Goal: Task Accomplishment & Management: Manage account settings

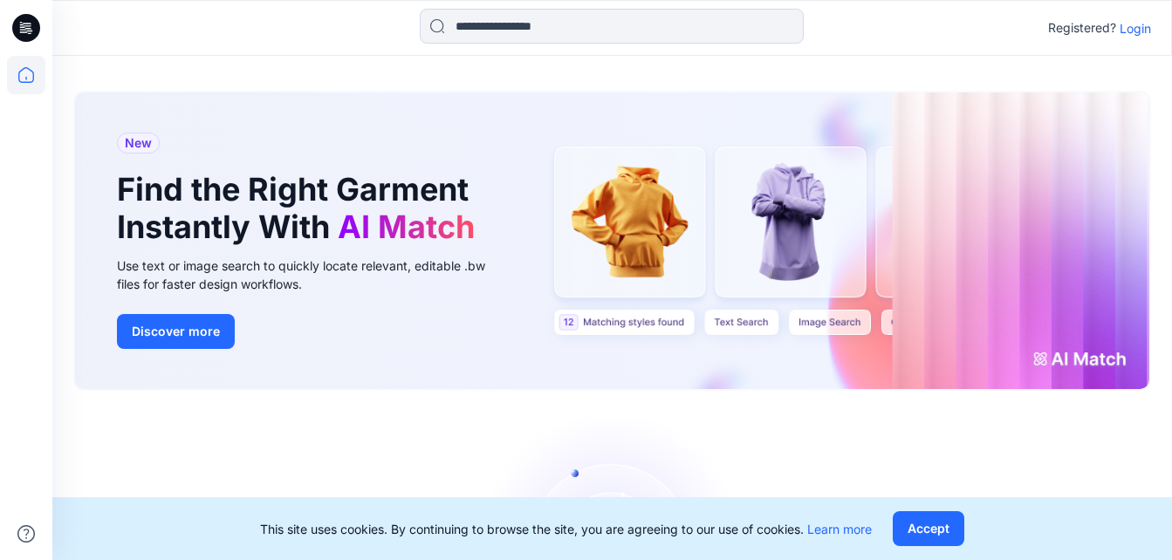
click at [1130, 27] on p "Login" at bounding box center [1135, 28] width 31 height 18
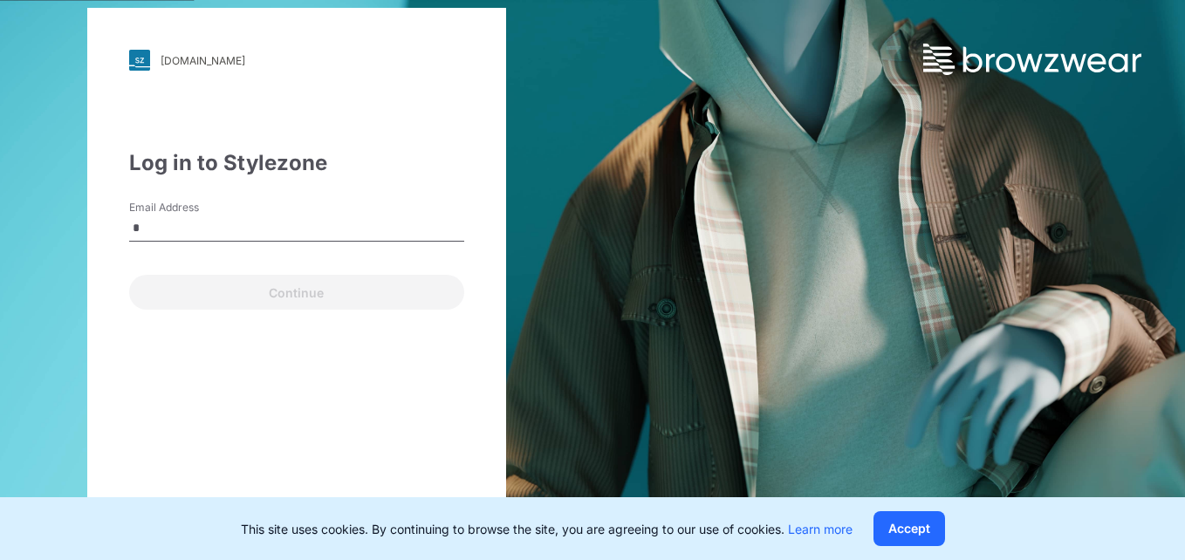
type input "**********"
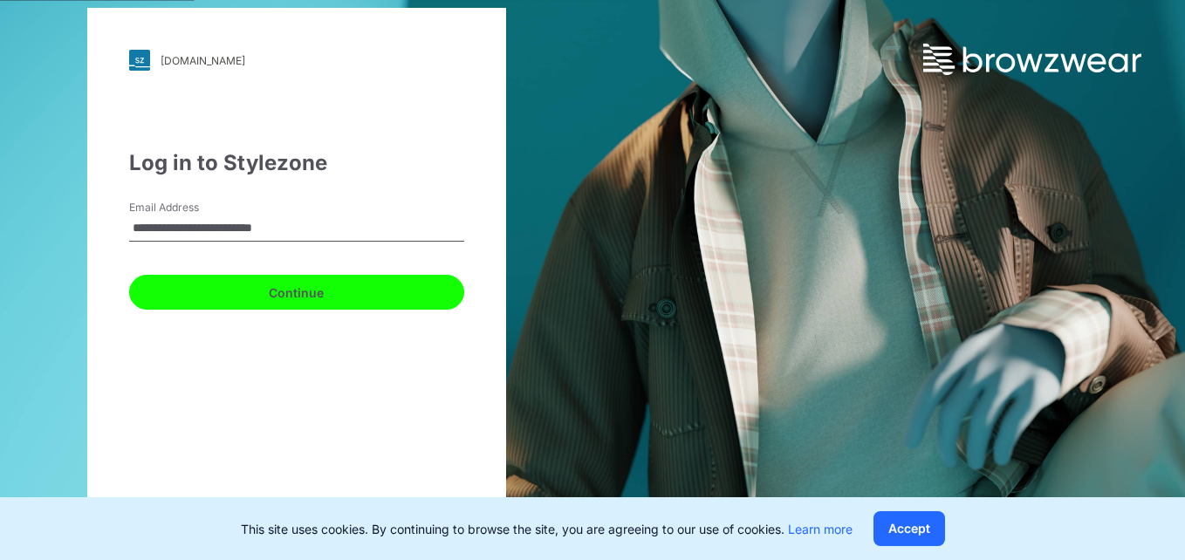
click at [291, 285] on button "Continue" at bounding box center [296, 292] width 335 height 35
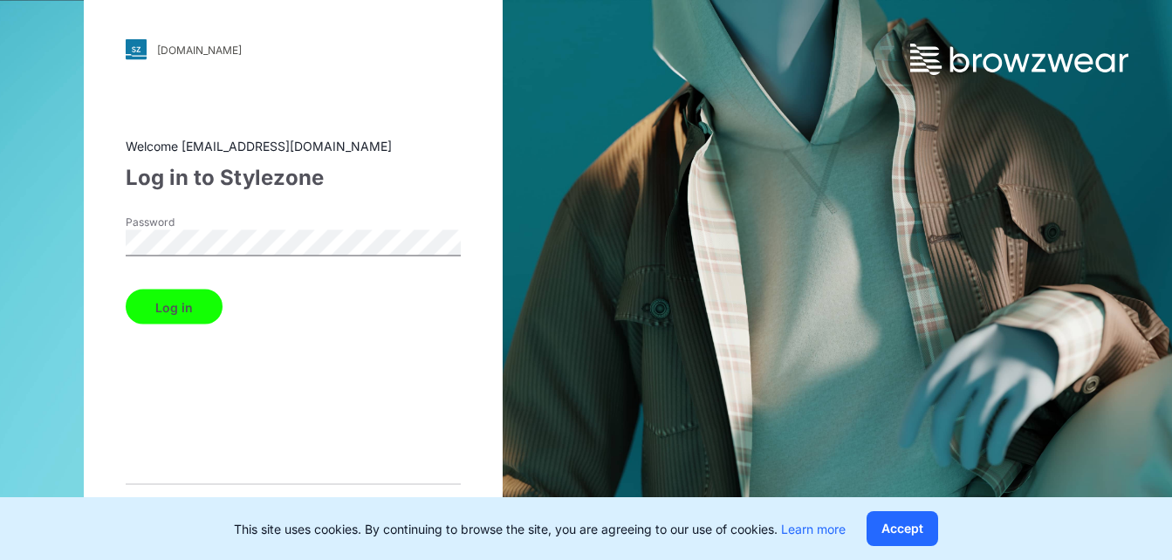
click at [183, 310] on button "Log in" at bounding box center [174, 307] width 97 height 35
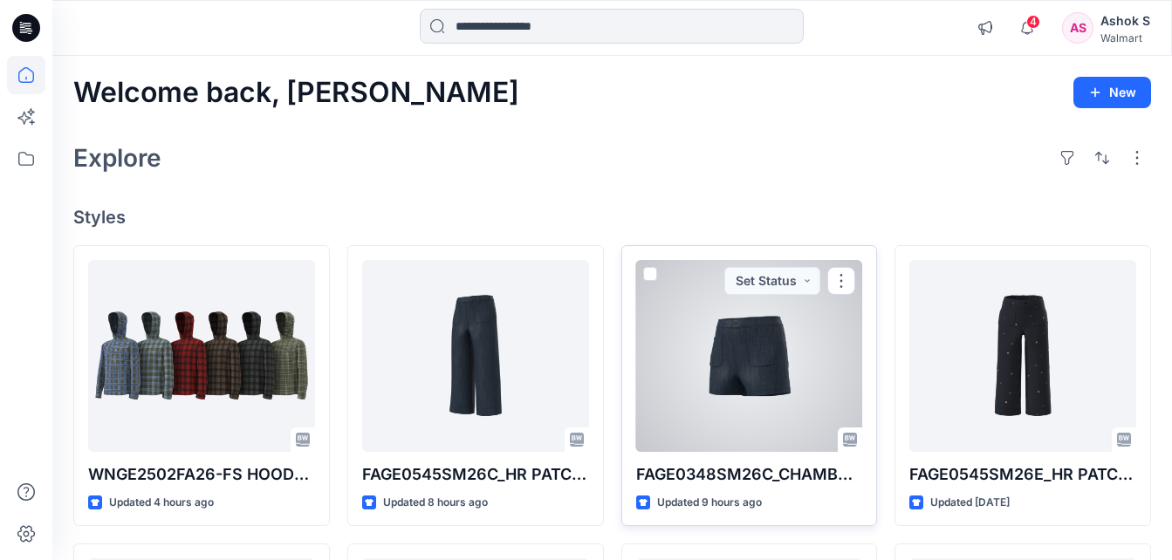
click at [708, 343] on div at bounding box center [749, 356] width 227 height 192
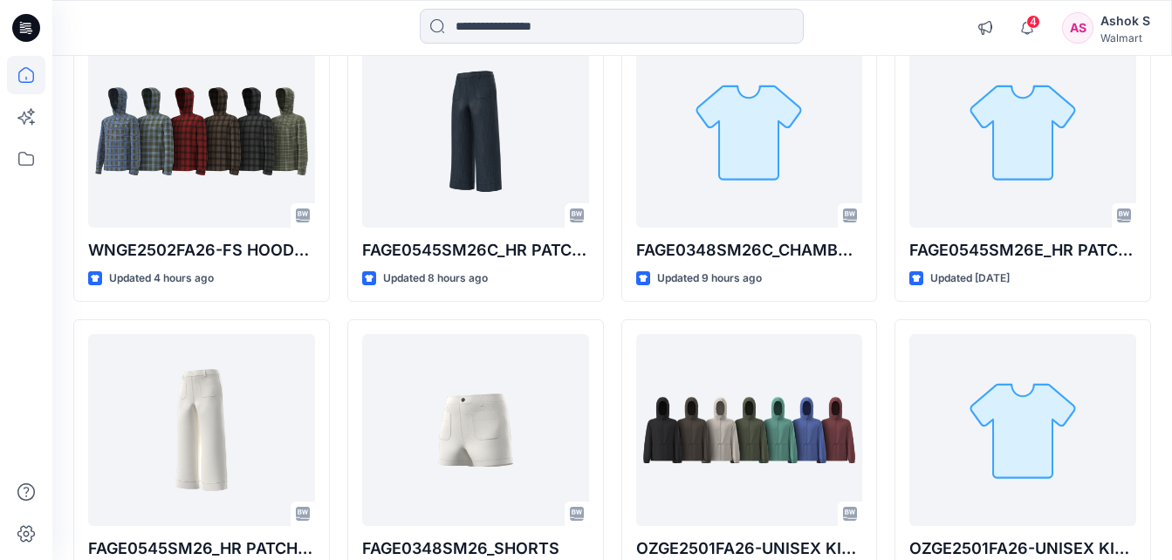
scroll to position [215, 0]
